Goal: Transaction & Acquisition: Purchase product/service

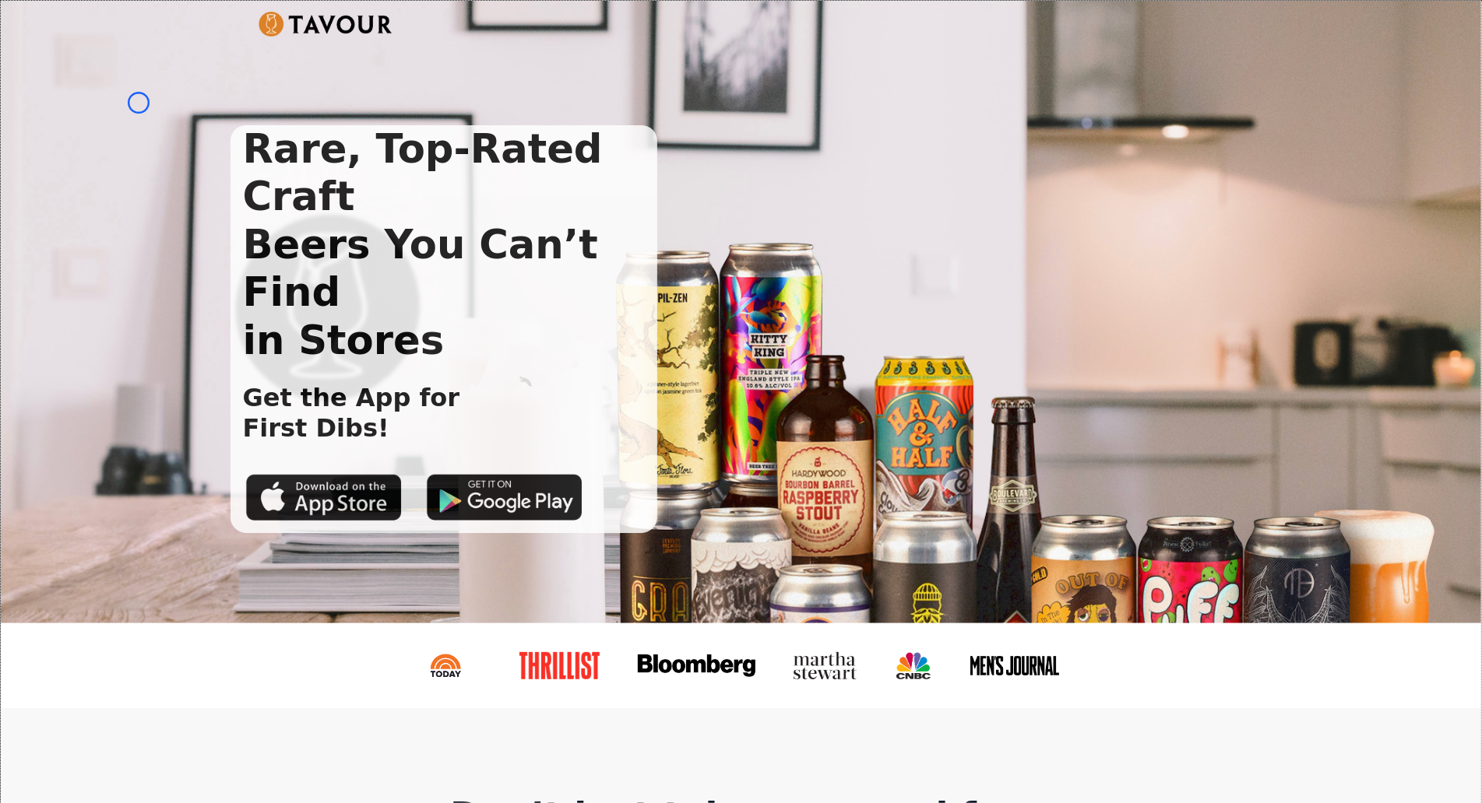
click at [139, 103] on div "Rare, Top-Rated Craft Beers You Can’t Find in Stores Get the App for First Dibs!" at bounding box center [741, 312] width 1480 height 623
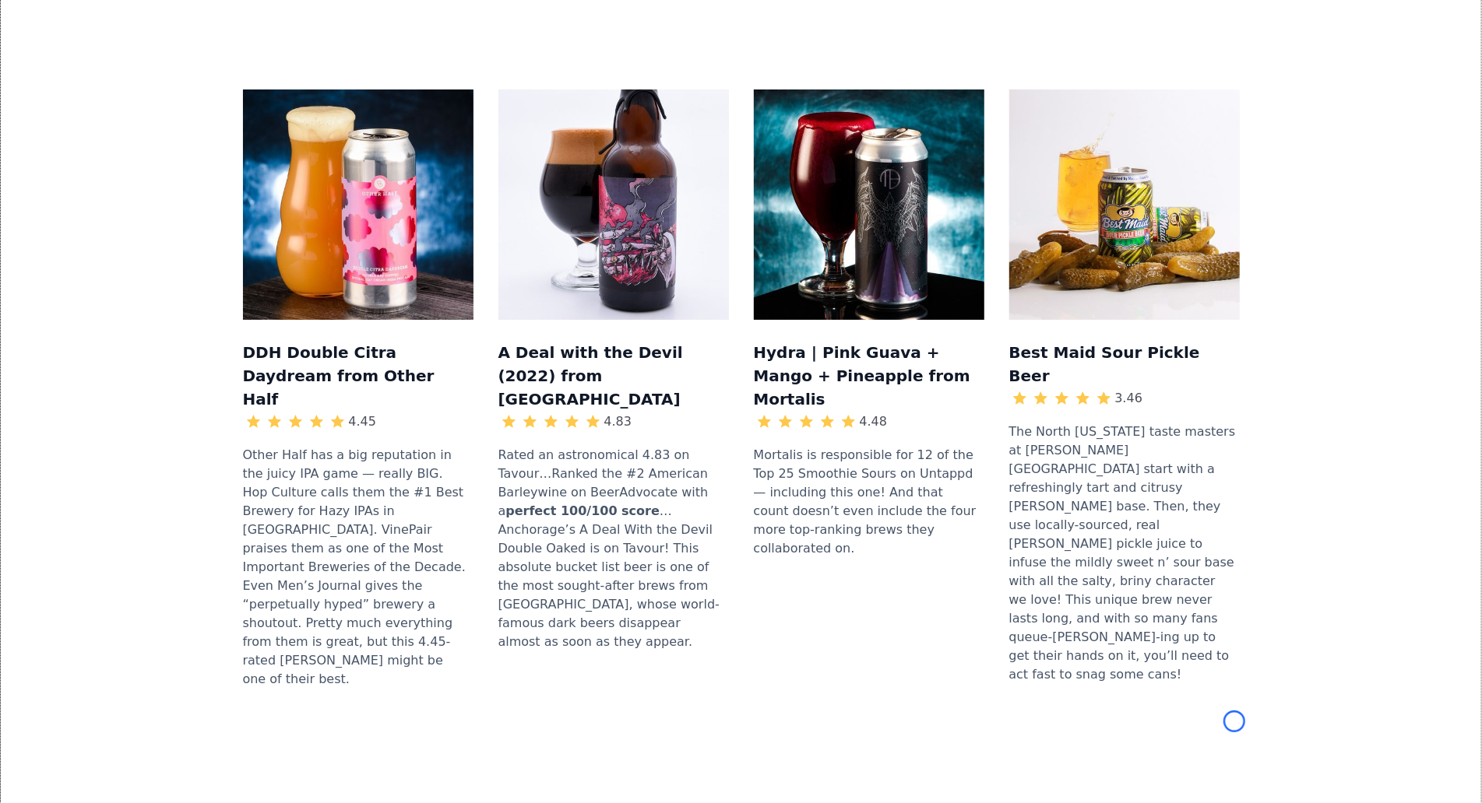
scroll to position [1665, 0]
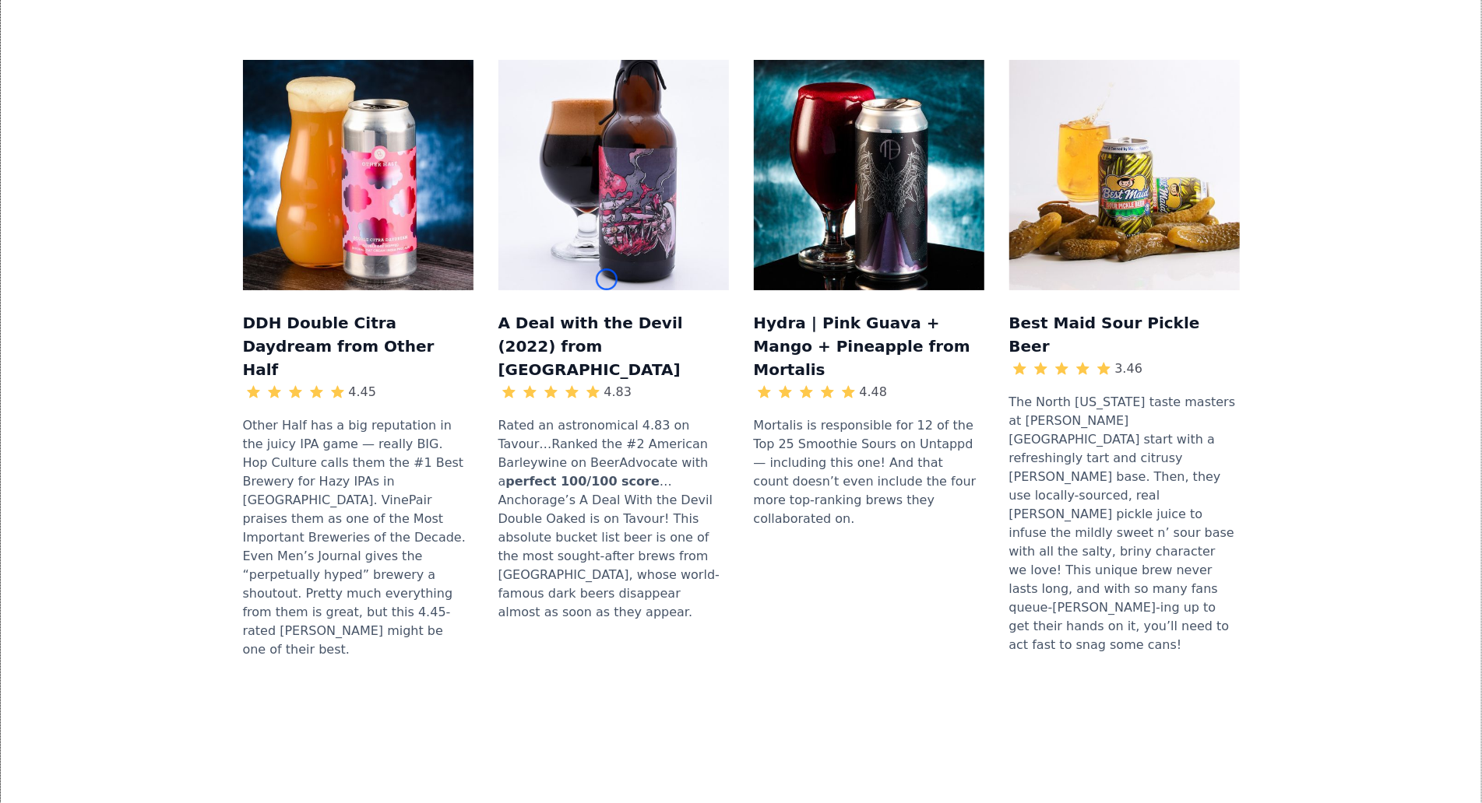
click at [139, 103] on div "DDH Double Citra Daydream from Other Half 4.45 Other Half has a big reputation …" at bounding box center [741, 366] width 1430 height 713
click at [97, 94] on div "DDH Double Citra Daydream from Other Half 4.45 Other Half has a big reputation …" at bounding box center [741, 366] width 1430 height 713
click at [128, 153] on div "DDH Double Citra Daydream from Other Half 4.45 Other Half has a big reputation …" at bounding box center [741, 366] width 1430 height 713
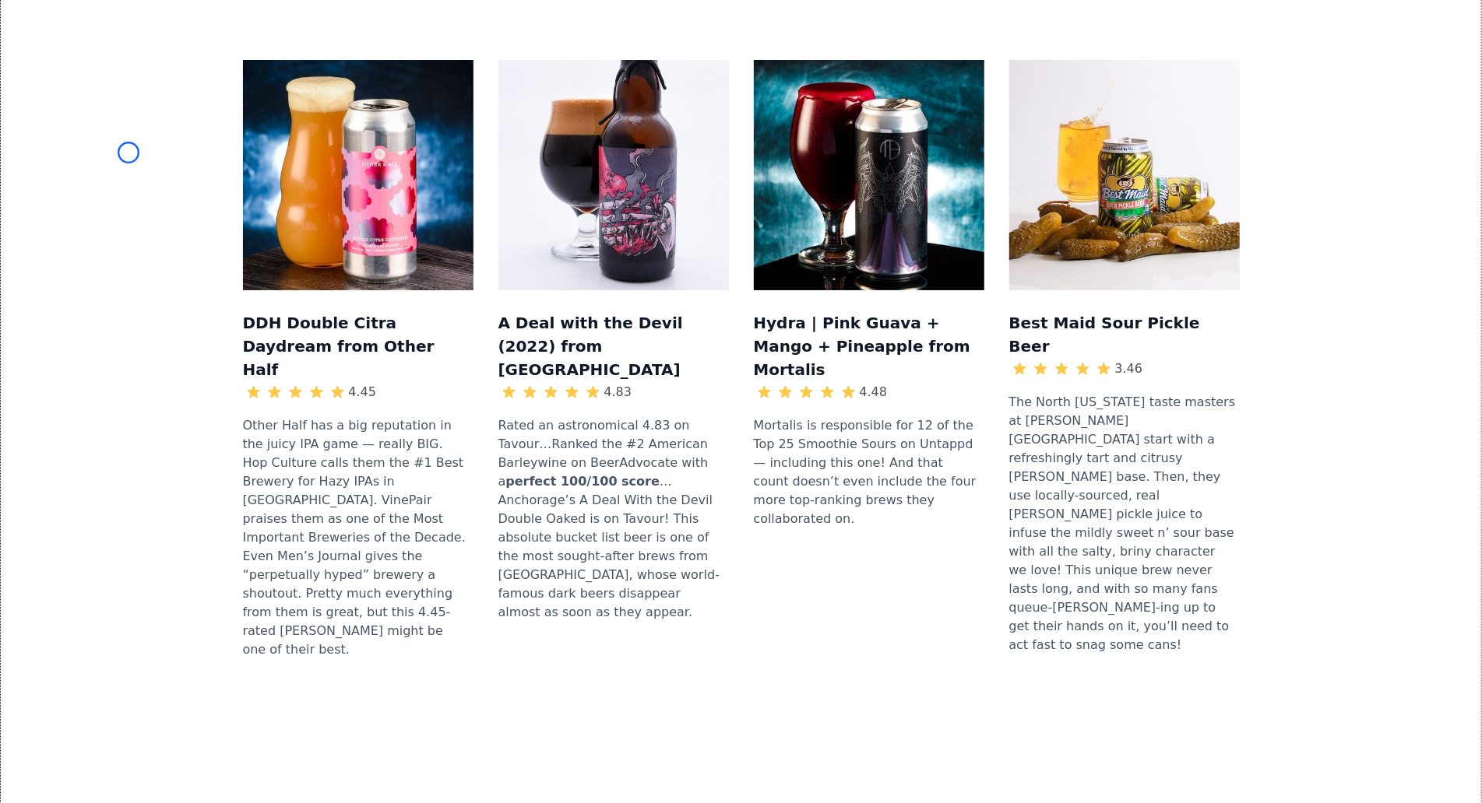
scroll to position [2248, 0]
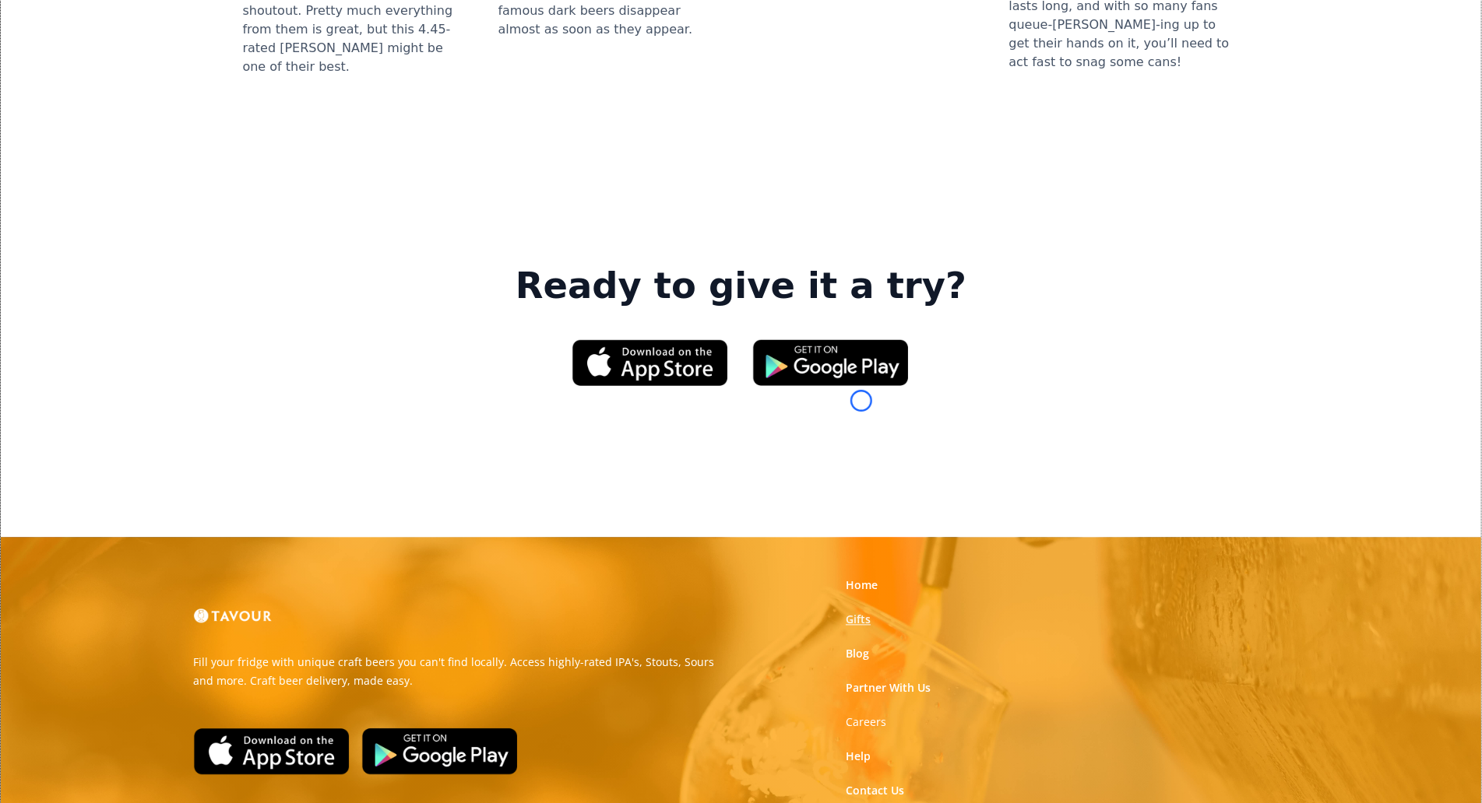
click at [861, 612] on link "Gifts" at bounding box center [858, 620] width 25 height 16
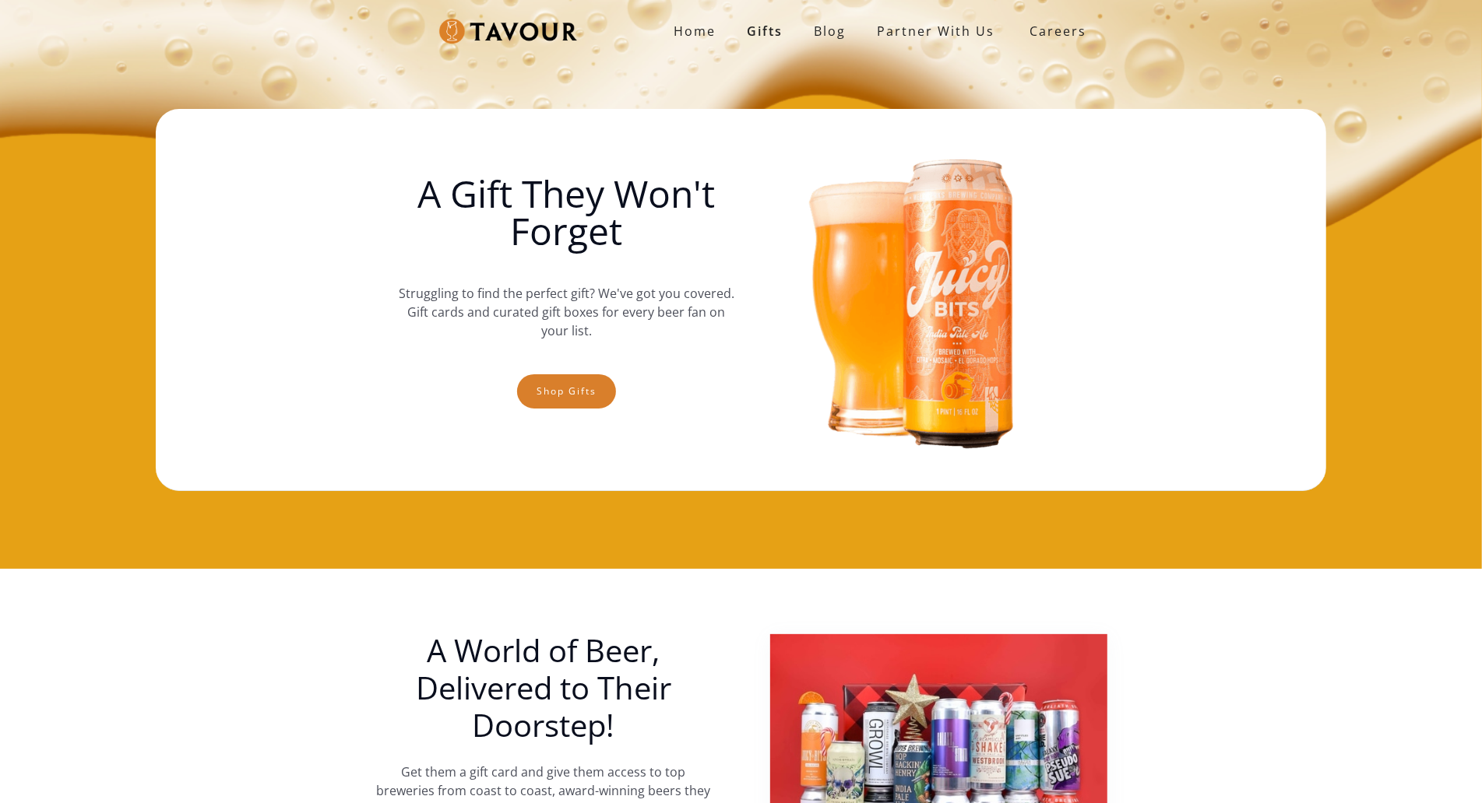
click at [861, 401] on img at bounding box center [915, 300] width 336 height 350
click at [97, 112] on div "Home Gifts Blog partner with us SIGN UP Careers A Gift They Won't Forget Strugg…" at bounding box center [741, 284] width 1482 height 569
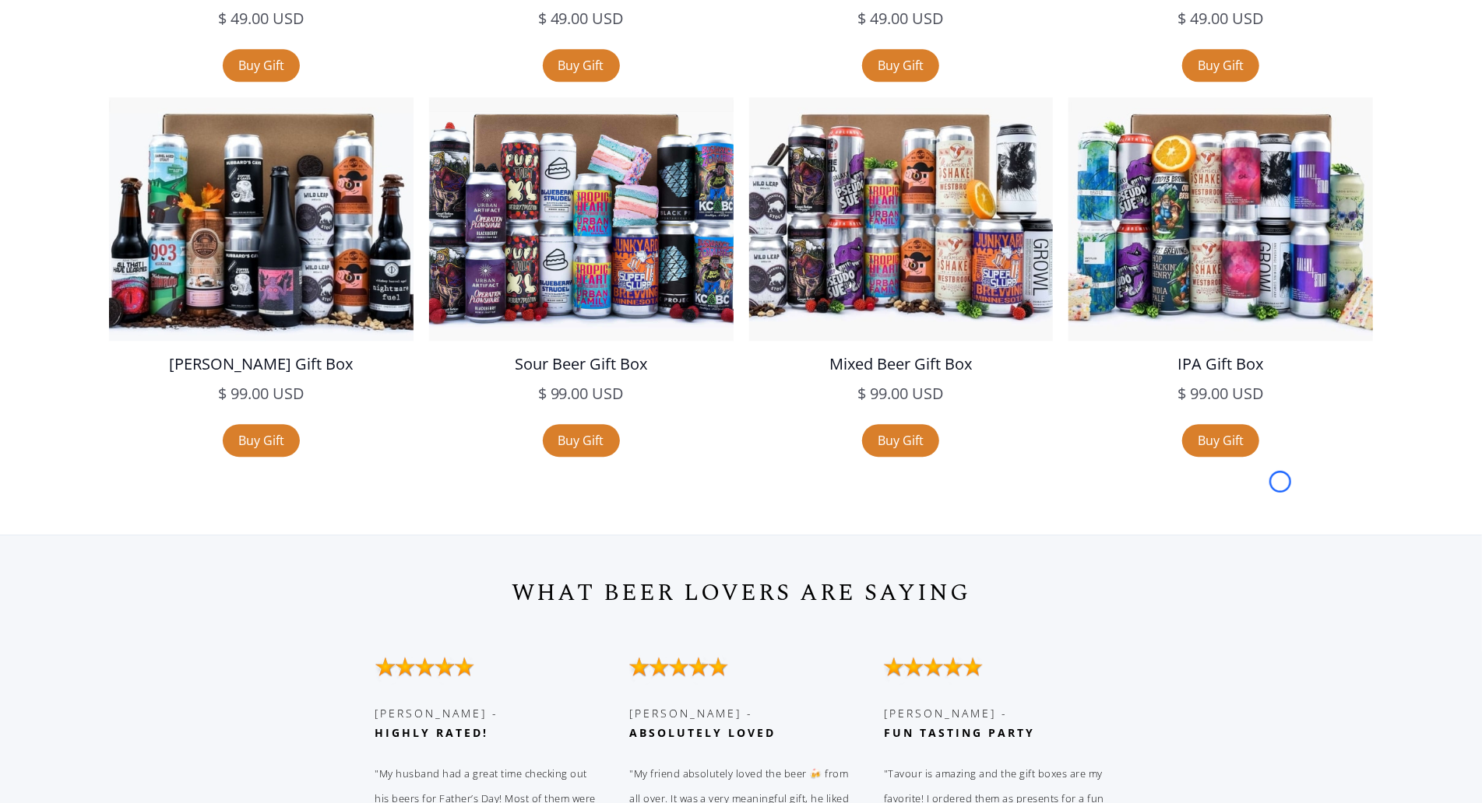
scroll to position [3137, 0]
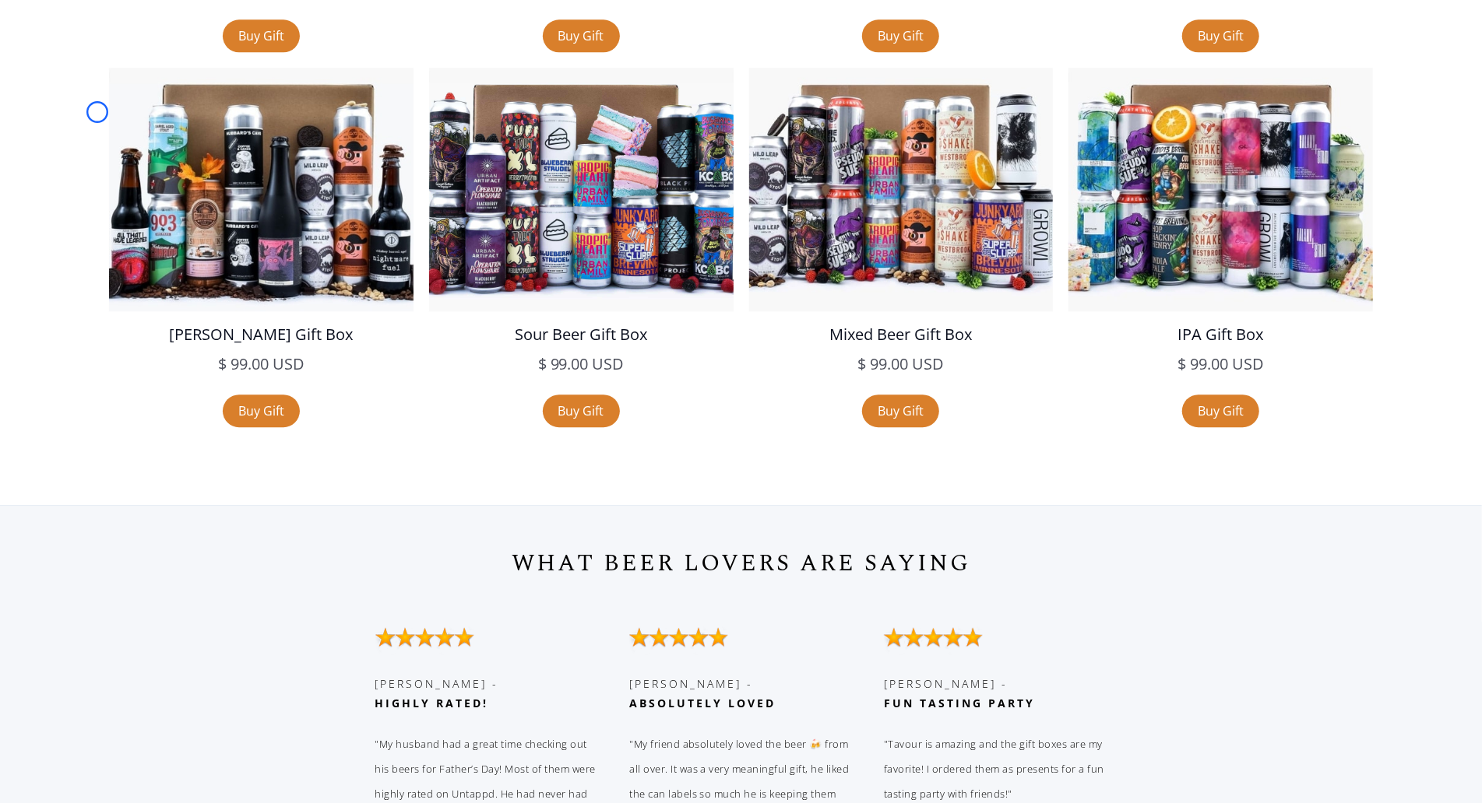
click at [97, 112] on div "Sample IPA Gift Box $ 49.00 USD $ 49.00 USD sale Buy Gift Sample Sour Gift Box …" at bounding box center [740, 68] width 1435 height 750
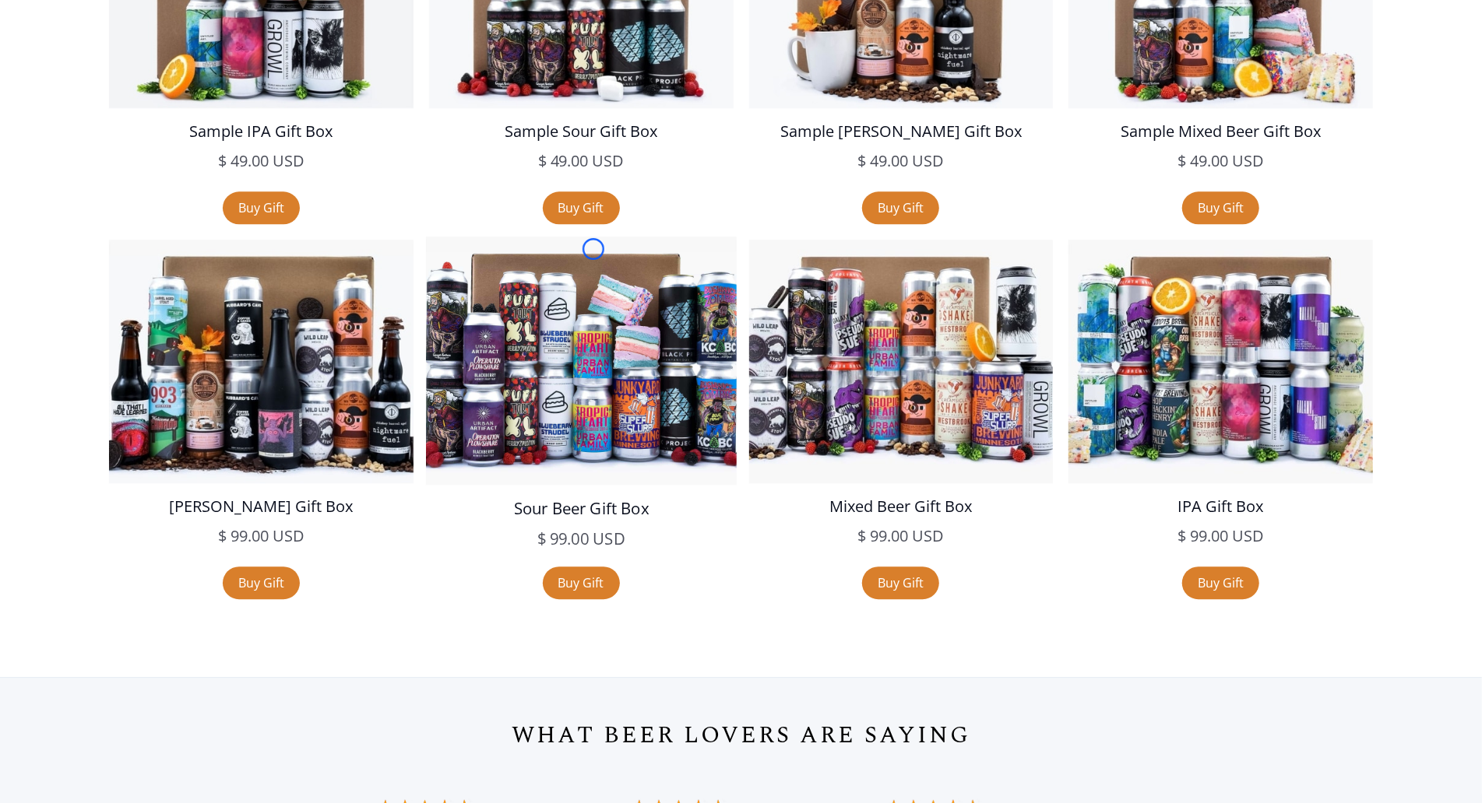
click at [593, 249] on img at bounding box center [581, 361] width 311 height 248
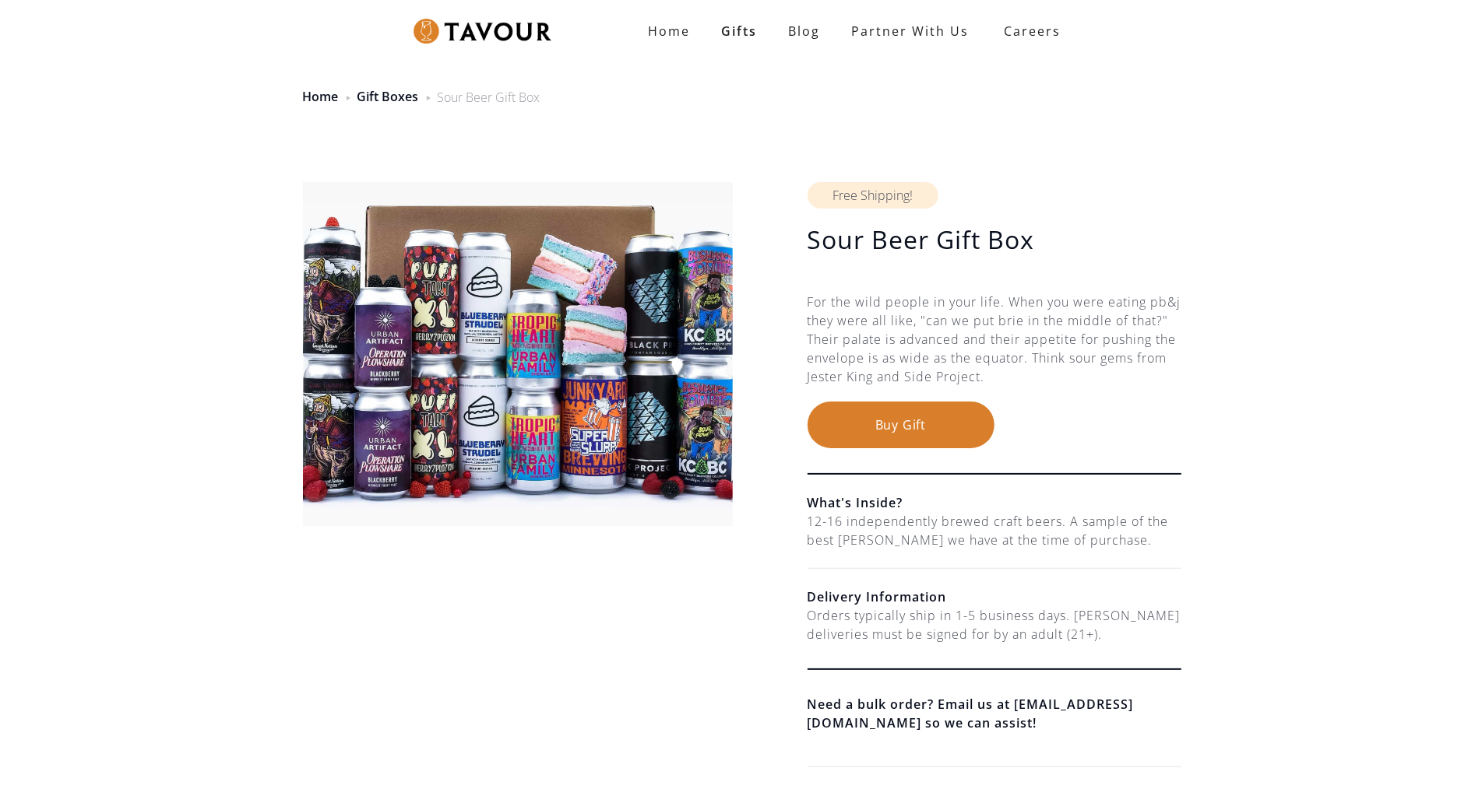
click at [593, 249] on img at bounding box center [518, 354] width 431 height 344
click at [103, 132] on div "Sour Beer Gift Box $ 99.00 USD $ 99.00 USD Free Shipping! Sour Beer Gift Box $ …" at bounding box center [741, 469] width 1482 height 687
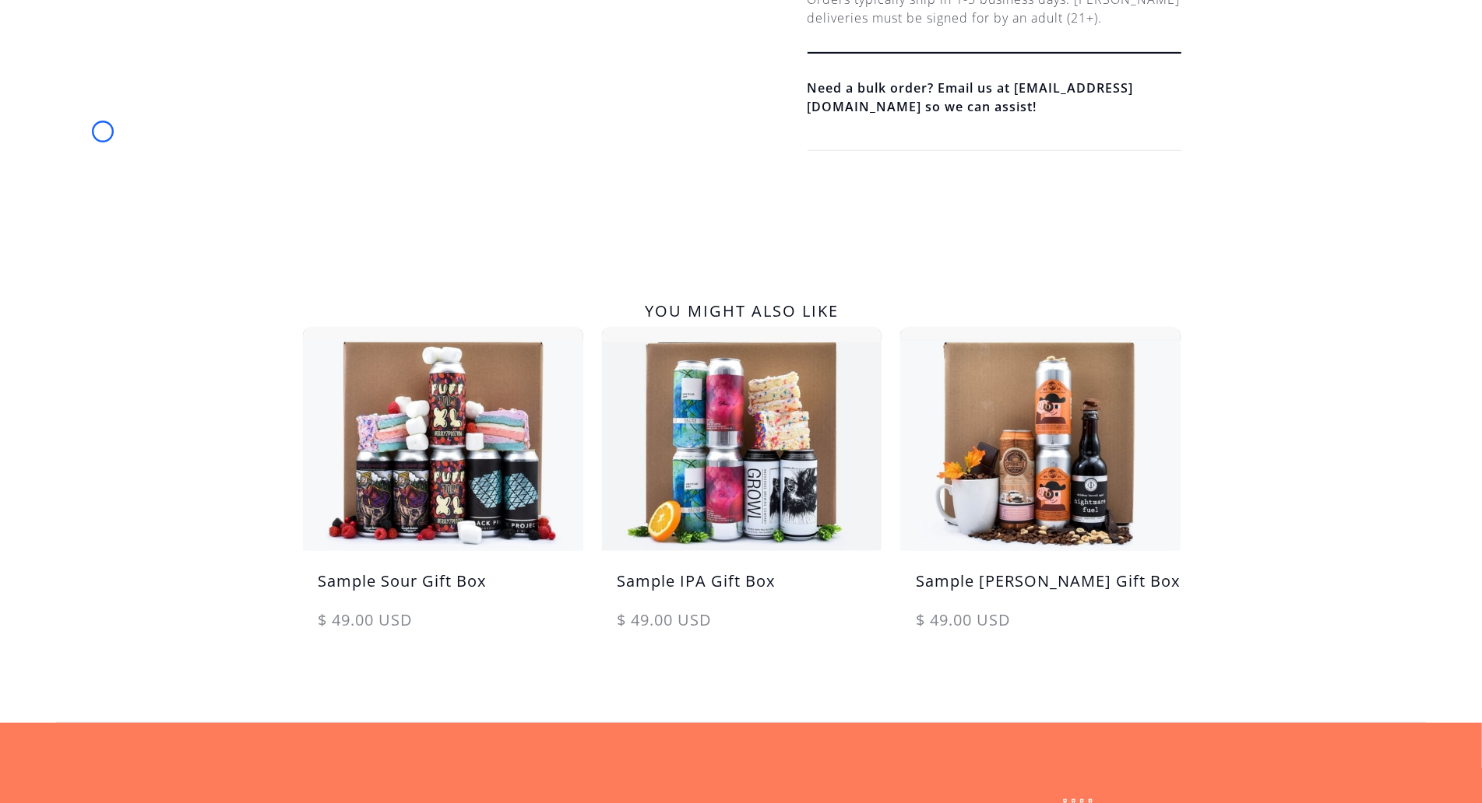
scroll to position [675, 0]
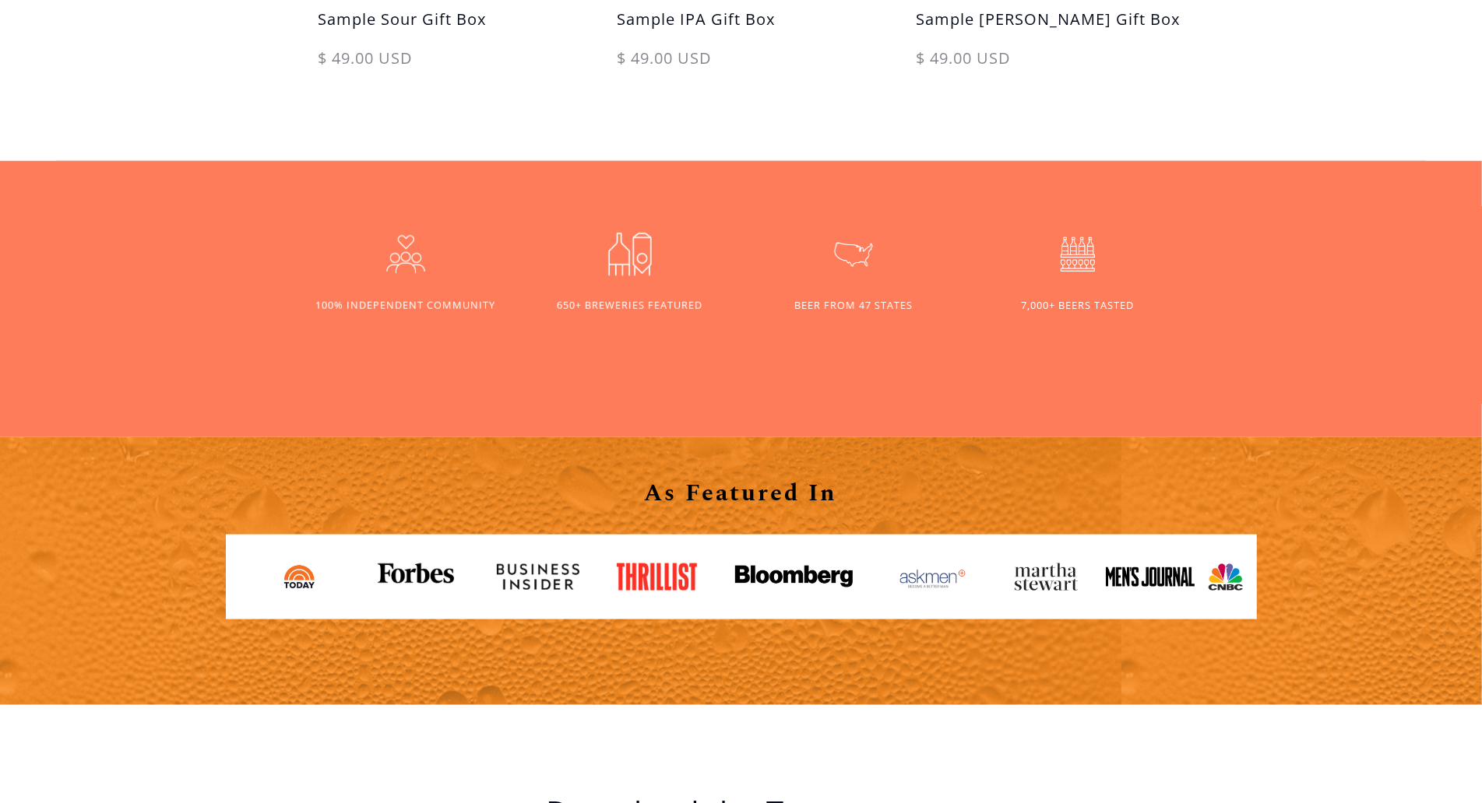
click at [103, 161] on div "650+ BREWERIES FEATURED 100% INDEPENDENT COMMUNITY BEER FROM 47 STATES 7,000+ B…" at bounding box center [741, 299] width 1482 height 276
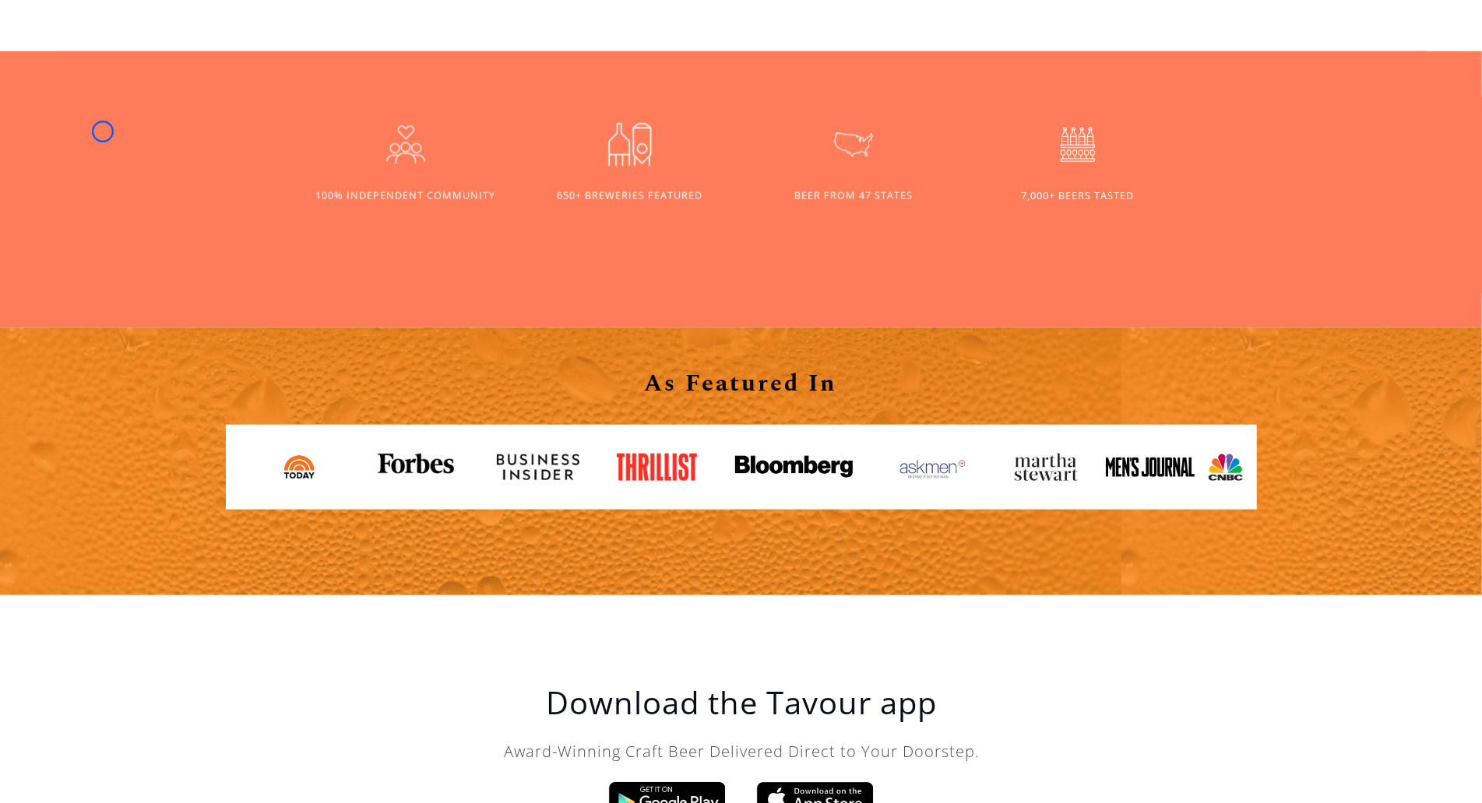
scroll to position [1353, 0]
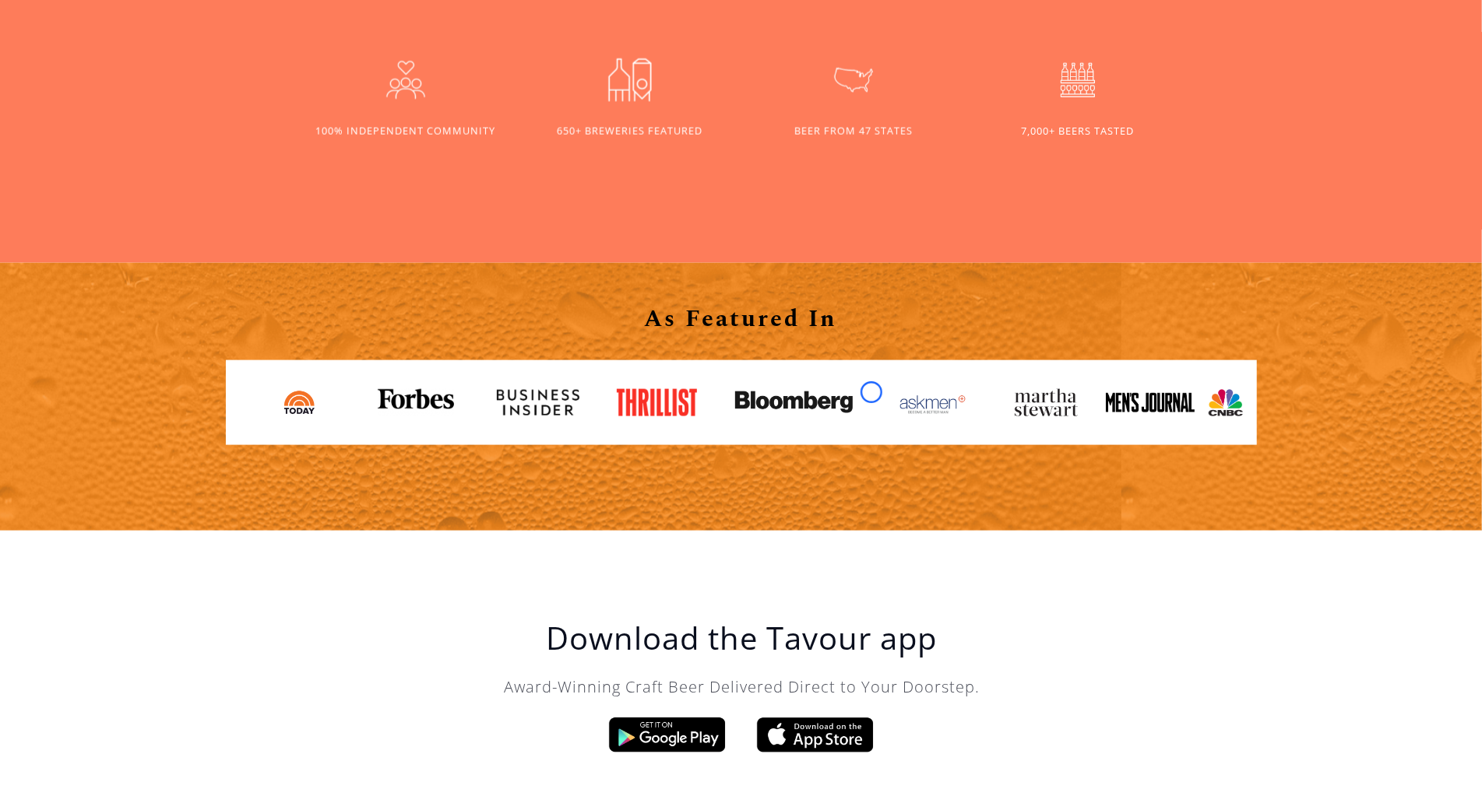
click at [871, 392] on link at bounding box center [800, 402] width 154 height 47
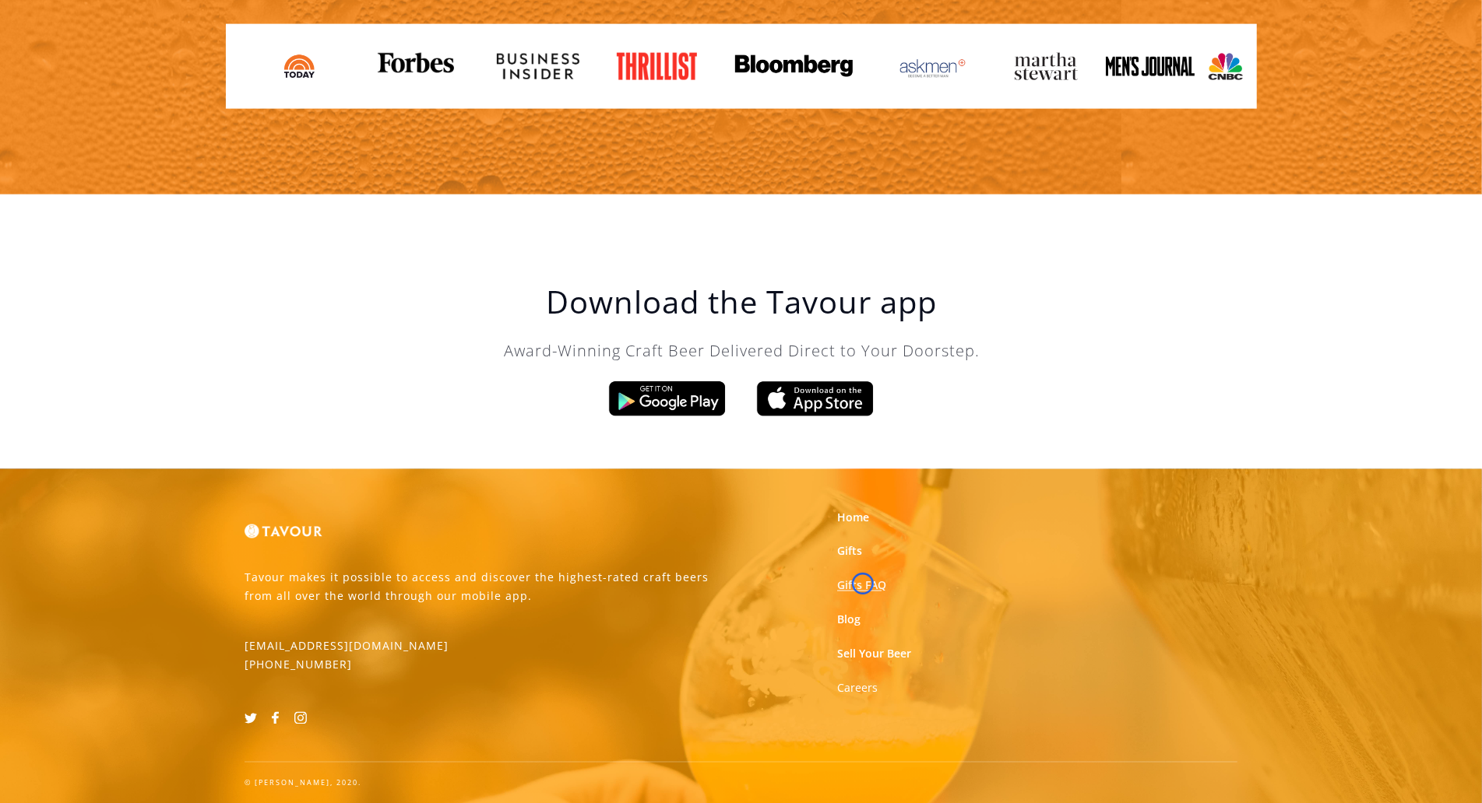
click at [863, 584] on link "Gifts FAQ" at bounding box center [861, 586] width 49 height 16
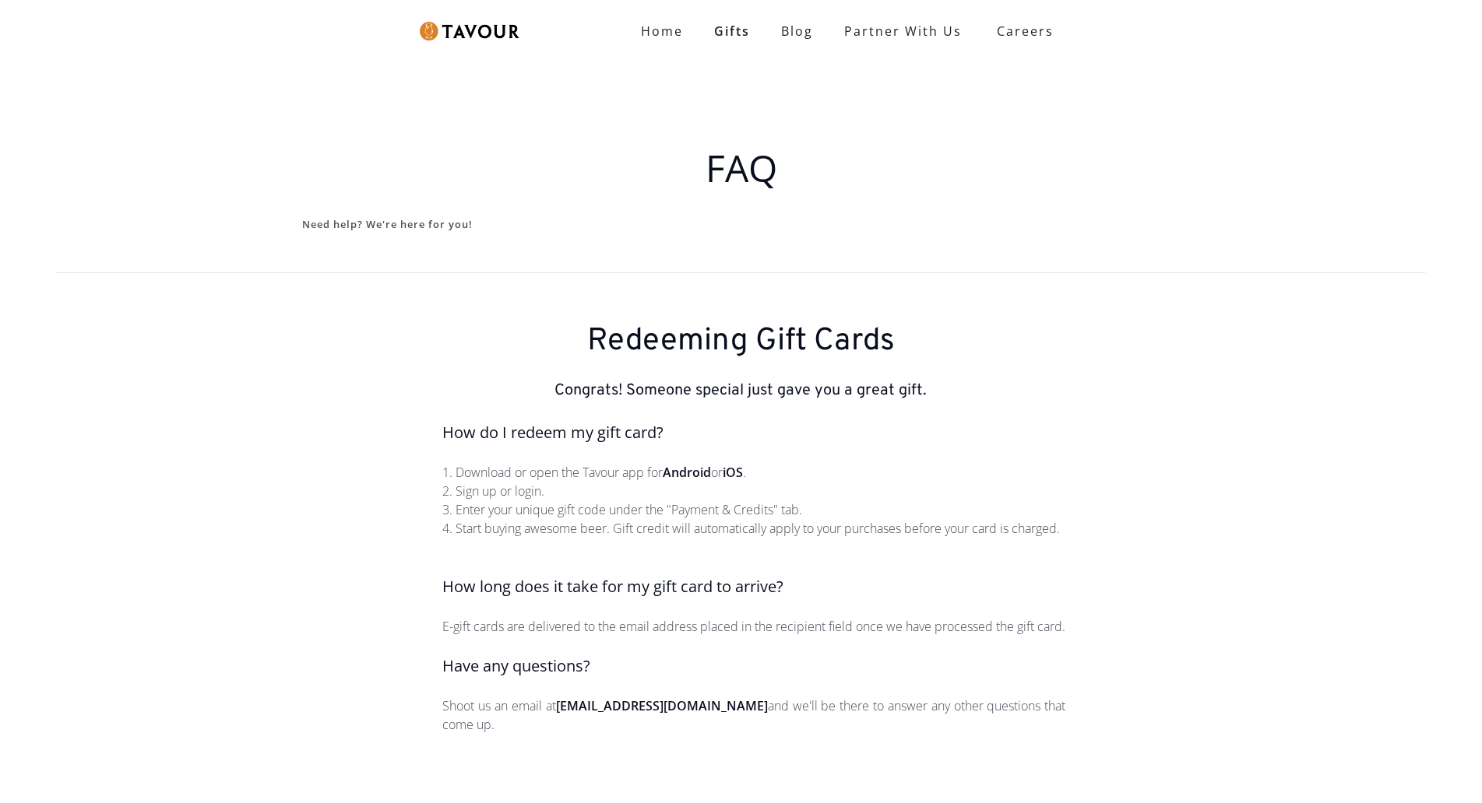
click at [863, 584] on h5 "How long does it take for my gift card to arrive?" at bounding box center [754, 586] width 623 height 23
click at [133, 94] on div "FAQ Need help? We're here for you!" at bounding box center [741, 168] width 1482 height 207
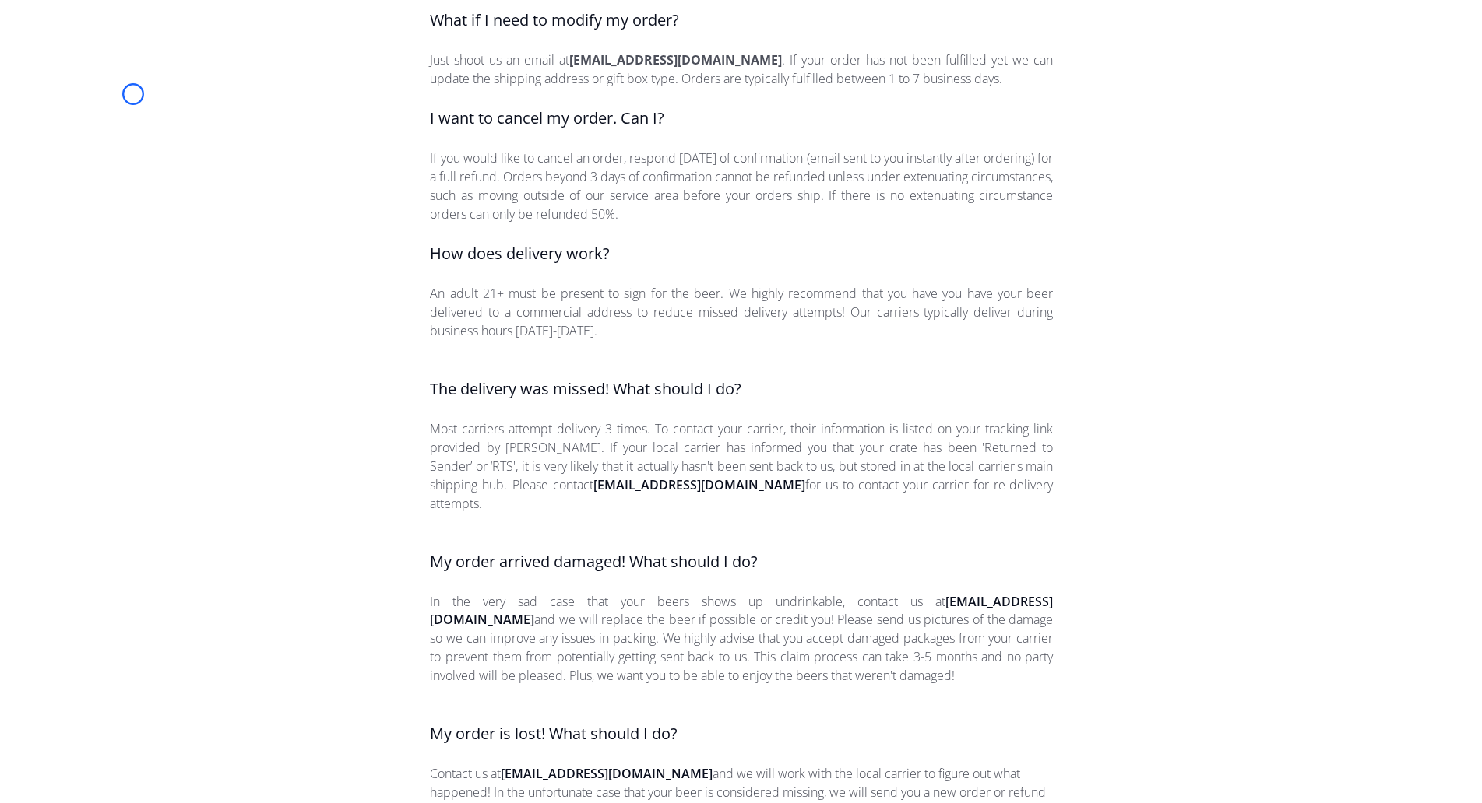
scroll to position [1758, 0]
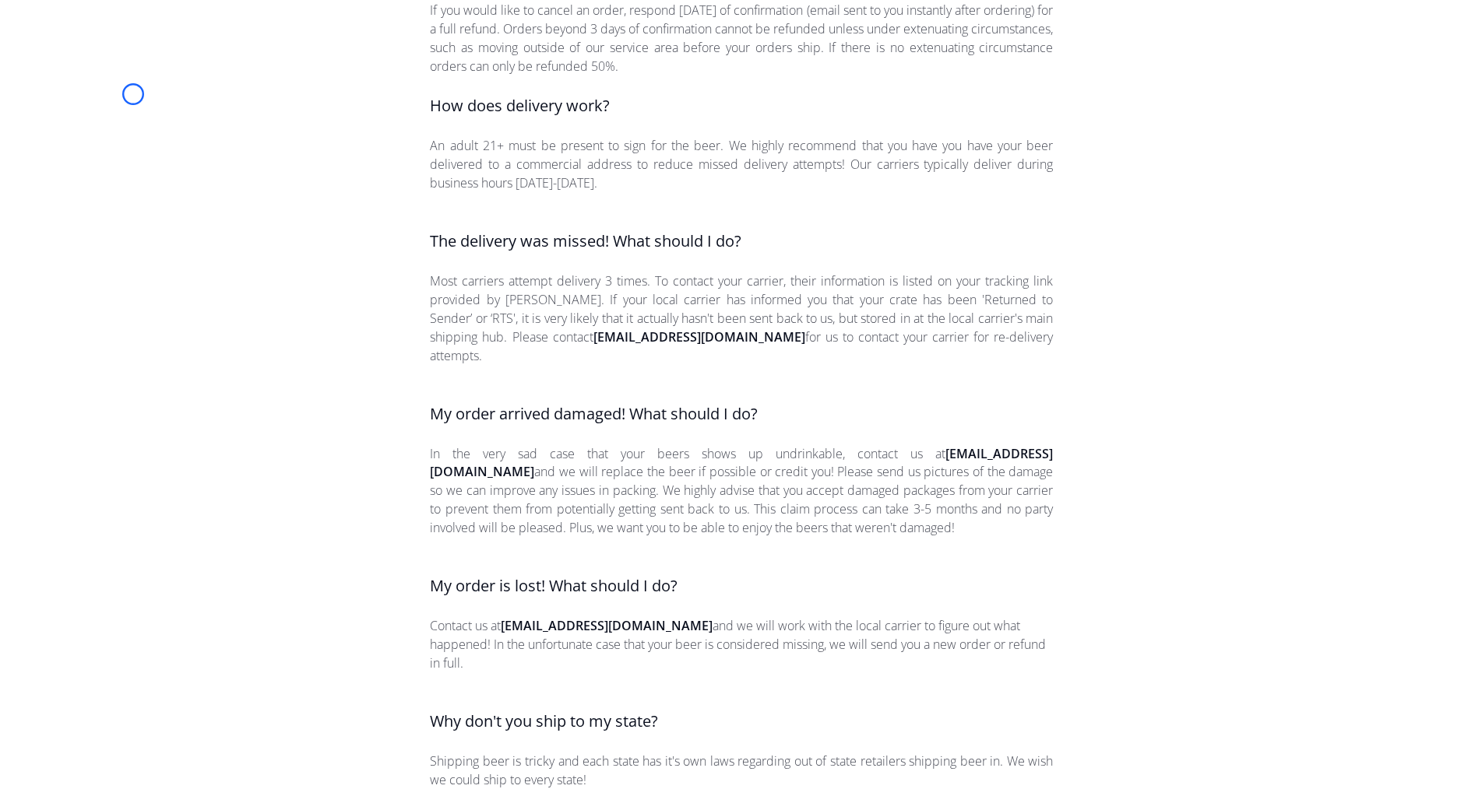
click at [133, 94] on div "Ordering What comes in each gift box? Each gift box order is hand curated by th…" at bounding box center [741, 212] width 1482 height 1306
